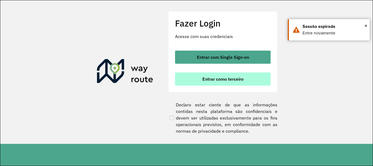
click at [220, 76] on button "Entrar como terceiro" at bounding box center [223, 78] width 96 height 13
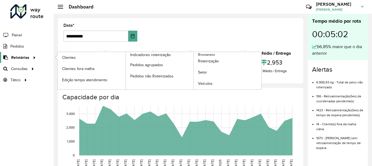
click at [16, 55] on span "Relatórios" at bounding box center [20, 58] width 18 height 6
click at [218, 54] on link "Romaneio" at bounding box center [194, 70] width 136 height 37
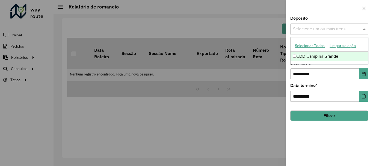
click at [317, 26] on input "text" at bounding box center [327, 29] width 70 height 7
click at [365, 28] on span at bounding box center [365, 29] width 7 height 7
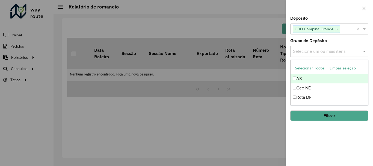
click at [319, 51] on input "text" at bounding box center [327, 51] width 70 height 7
click at [366, 53] on span at bounding box center [365, 51] width 7 height 7
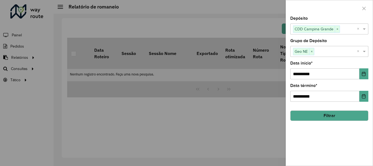
click at [325, 116] on button "Filtrar" at bounding box center [329, 115] width 78 height 10
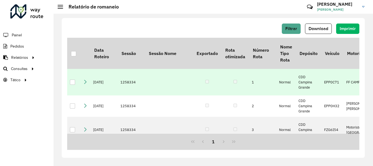
click at [73, 80] on div at bounding box center [72, 82] width 5 height 5
click at [324, 30] on span "Download" at bounding box center [319, 28] width 20 height 5
